Goal: Navigation & Orientation: Find specific page/section

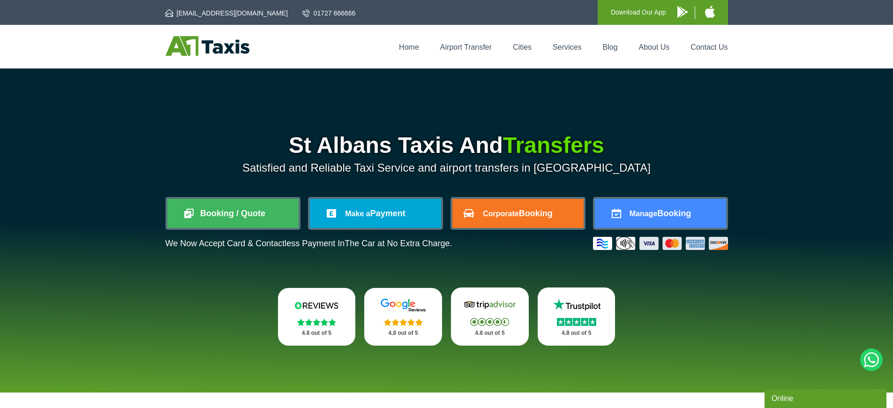
click at [611, 11] on p "Download Our App" at bounding box center [638, 13] width 55 height 12
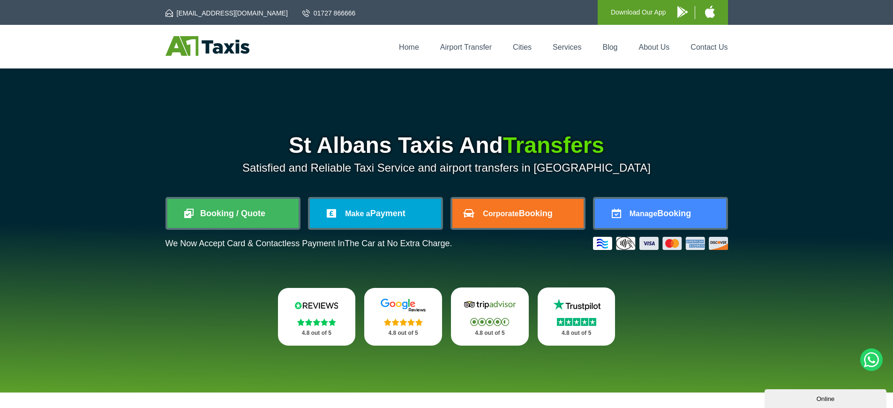
click at [611, 11] on p "Download Our App" at bounding box center [638, 13] width 55 height 12
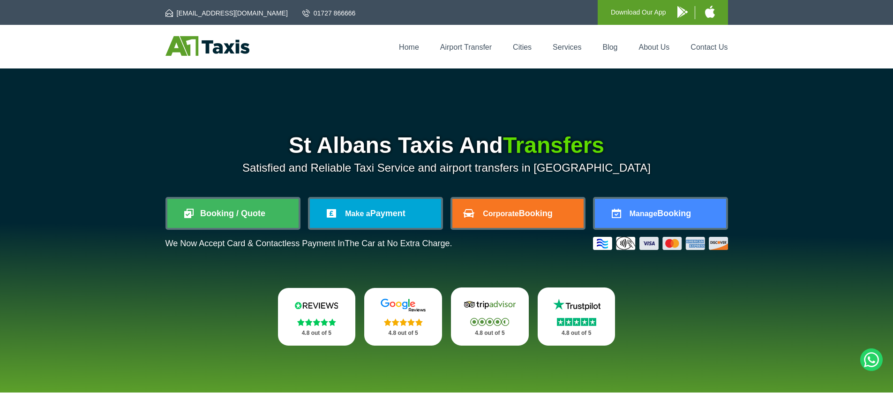
click at [611, 11] on p "Download Our App" at bounding box center [638, 13] width 55 height 12
